Goal: Information Seeking & Learning: Find specific fact

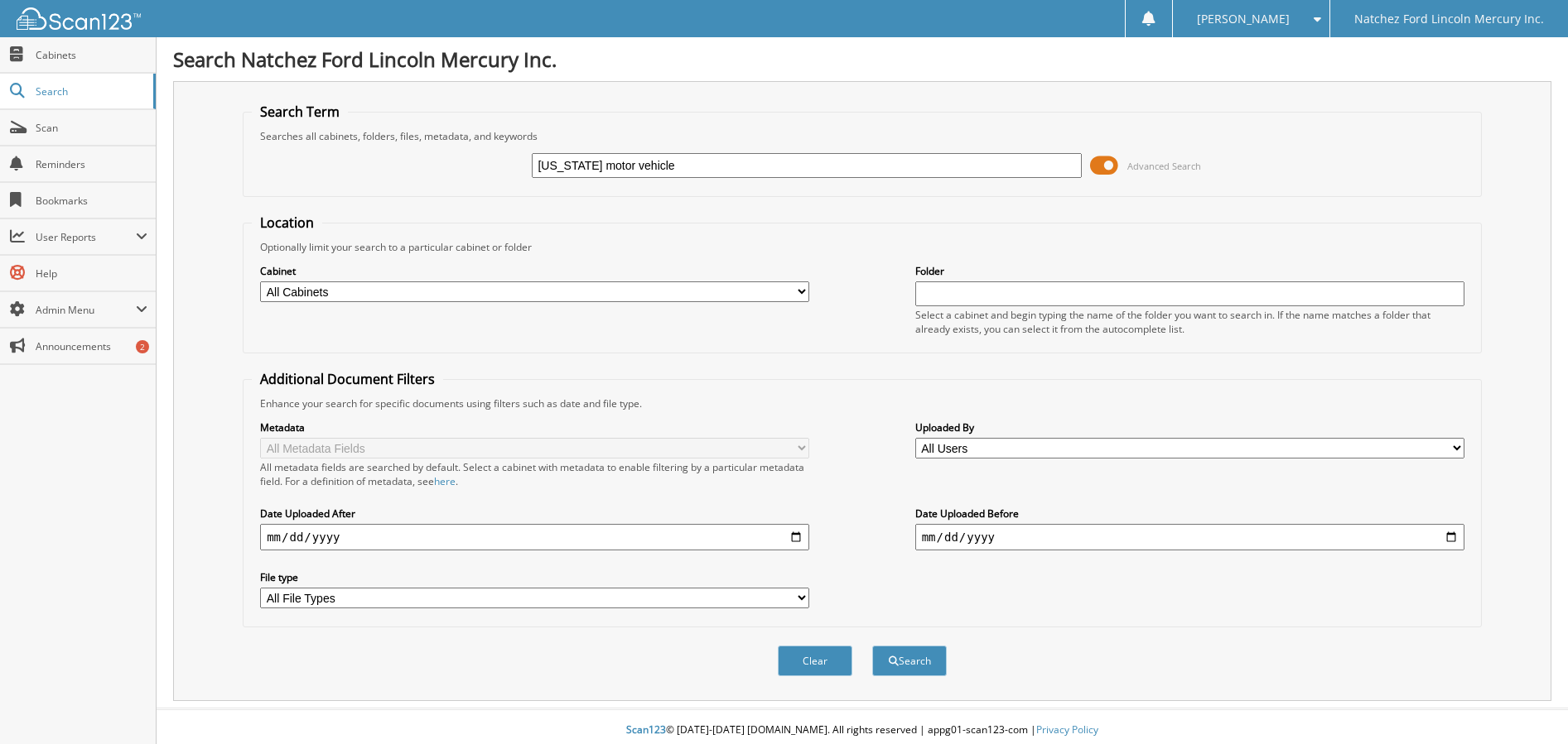
type input "[US_STATE] motor vehicle"
click at [872, 646] on button "Search" at bounding box center [909, 661] width 75 height 30
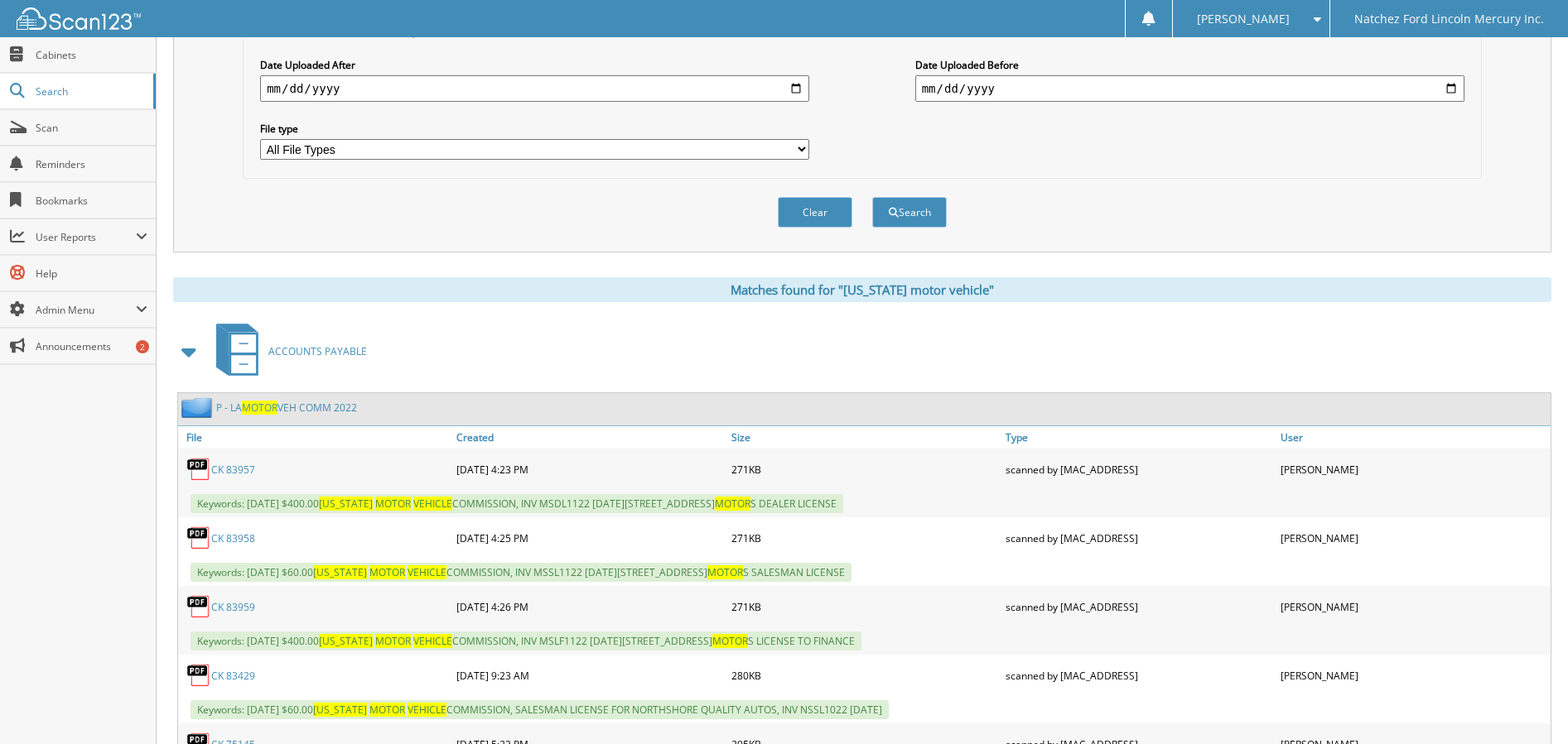
scroll to position [497, 0]
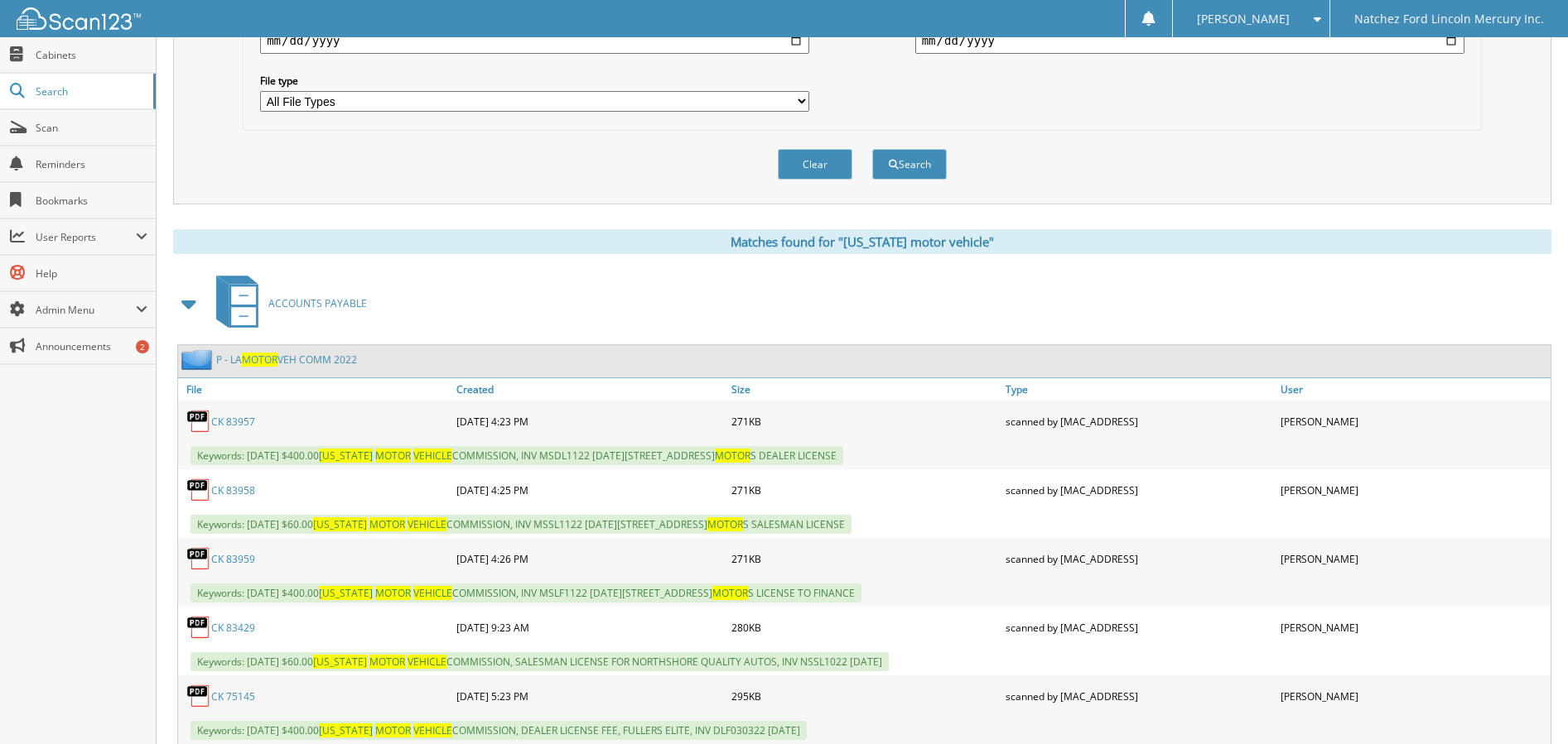
click at [185, 306] on span at bounding box center [189, 303] width 24 height 29
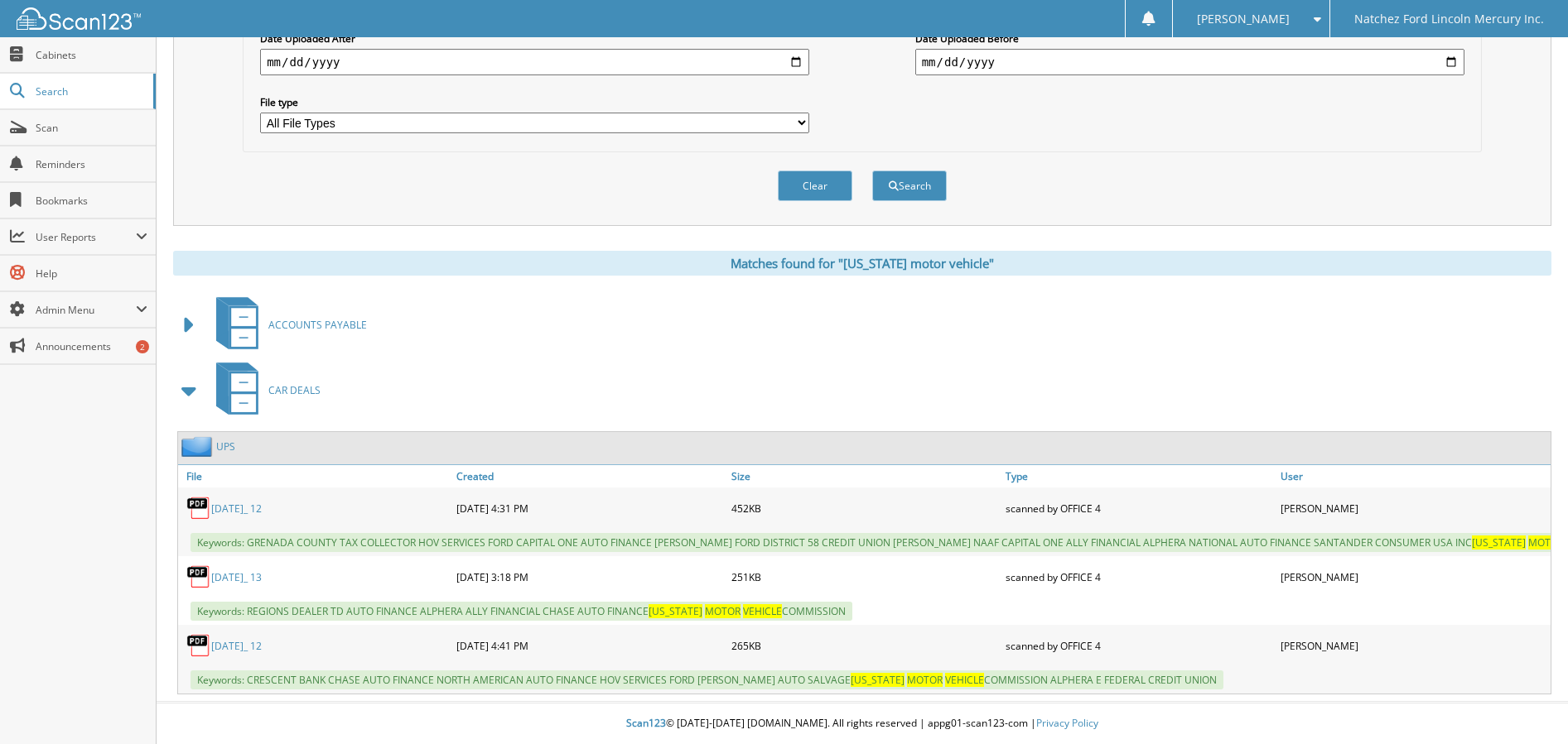
click at [188, 376] on span at bounding box center [189, 391] width 24 height 29
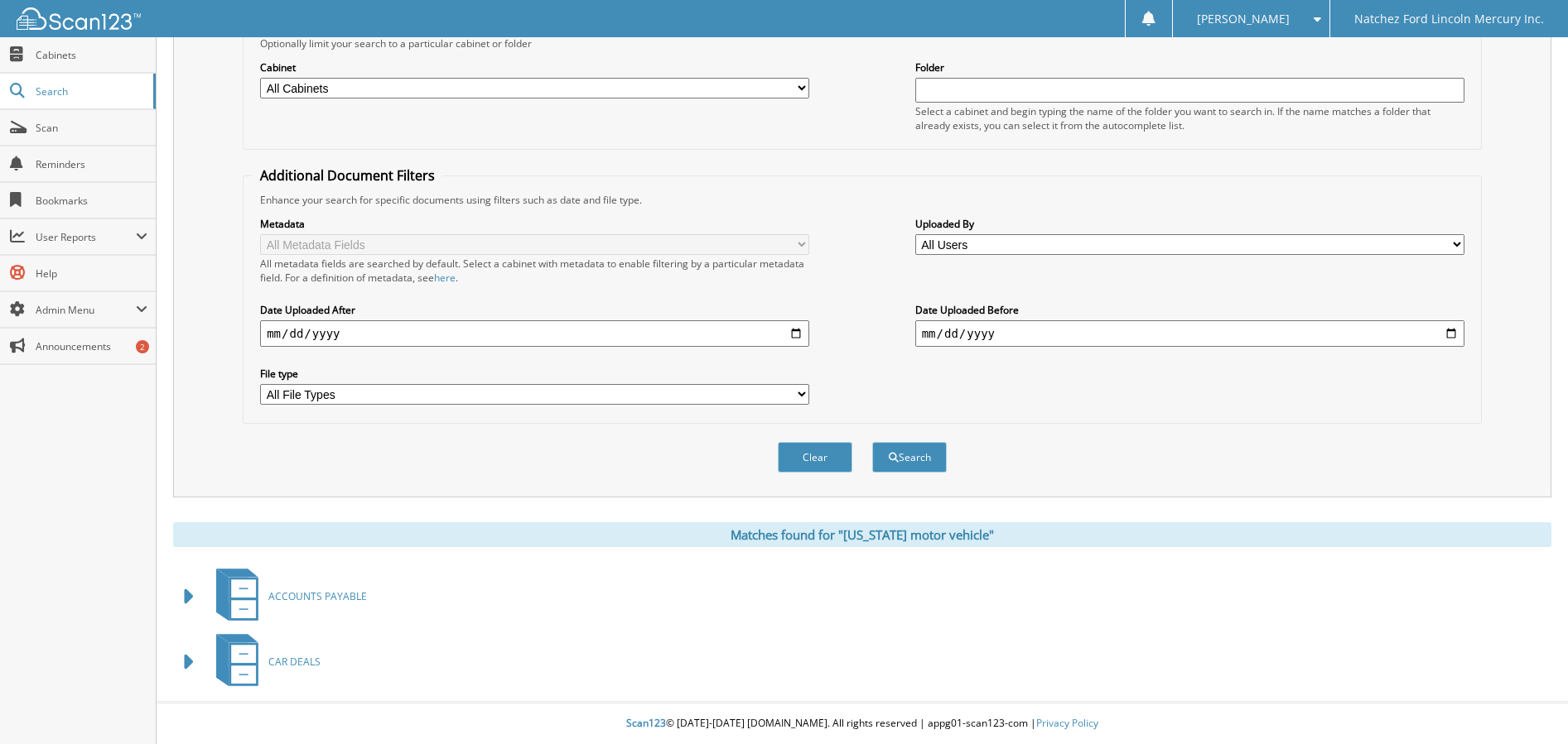
click at [185, 596] on span at bounding box center [189, 596] width 24 height 29
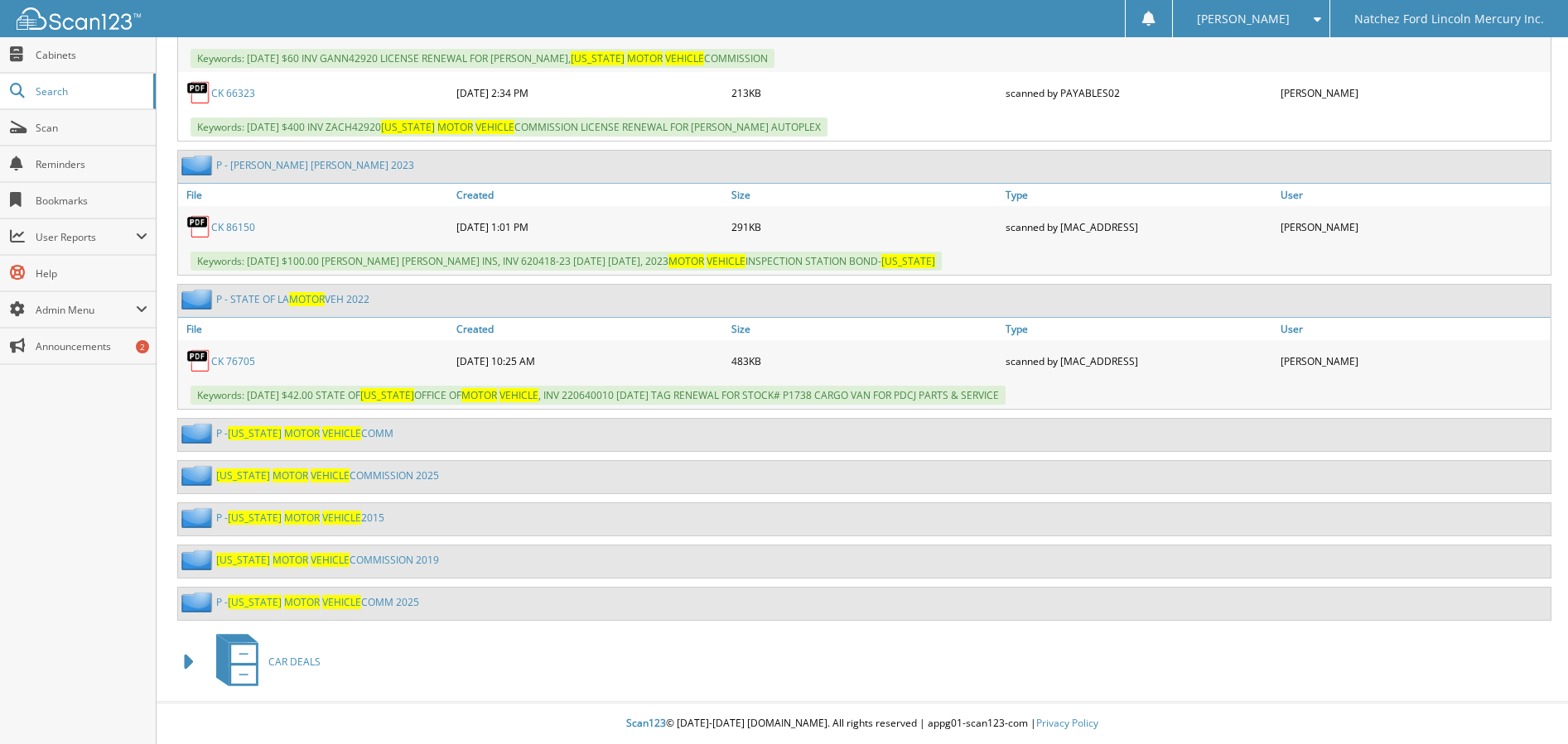
scroll to position [3632, 0]
click at [496, 610] on div "P - [US_STATE] MOTOR VEHICLE COMM 2025" at bounding box center [864, 603] width 1373 height 32
click at [374, 602] on link "P - [US_STATE] MOTOR VEHICLE COMM 2025" at bounding box center [317, 602] width 203 height 14
